Goal: Book appointment/travel/reservation

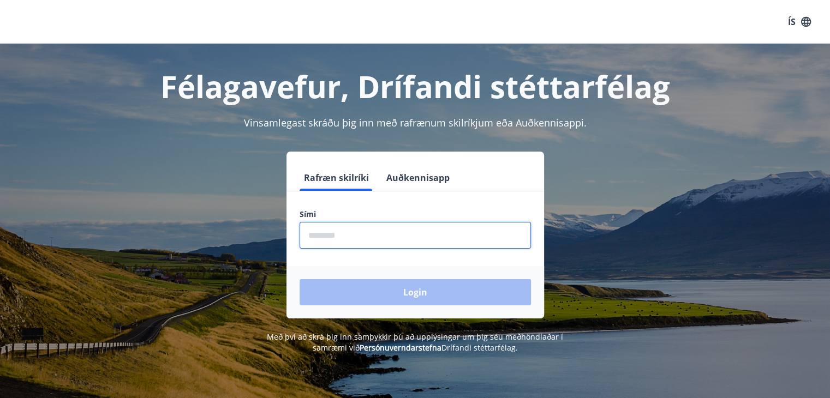
click at [343, 233] on input "phone" at bounding box center [415, 235] width 231 height 27
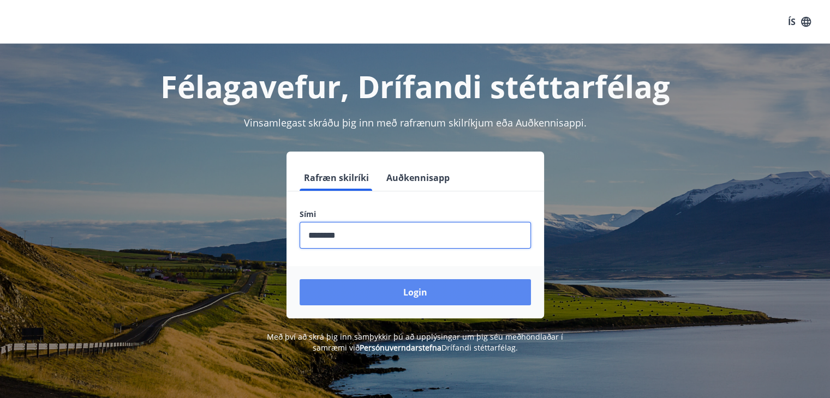
type input "********"
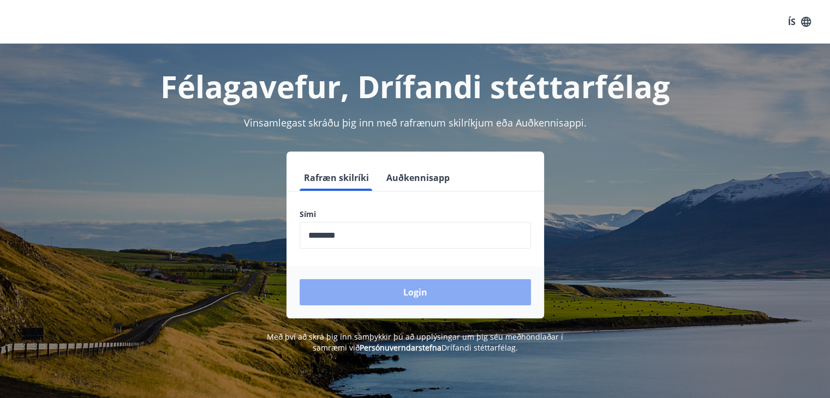
click at [421, 300] on button "Login" at bounding box center [415, 292] width 231 height 26
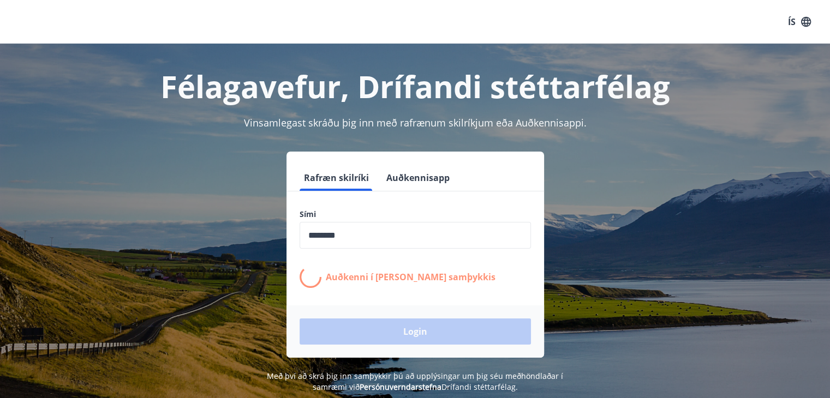
click at [421, 300] on form "Rafræn skilríki Auðkennisapp Sími ​ Auðkenni í síma bíður samþykkis Login" at bounding box center [416, 261] width 258 height 193
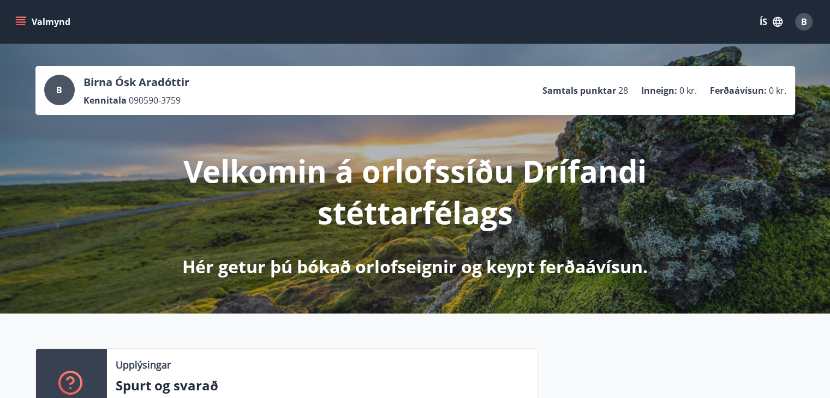
click at [20, 17] on icon "menu" at bounding box center [22, 17] width 12 height 1
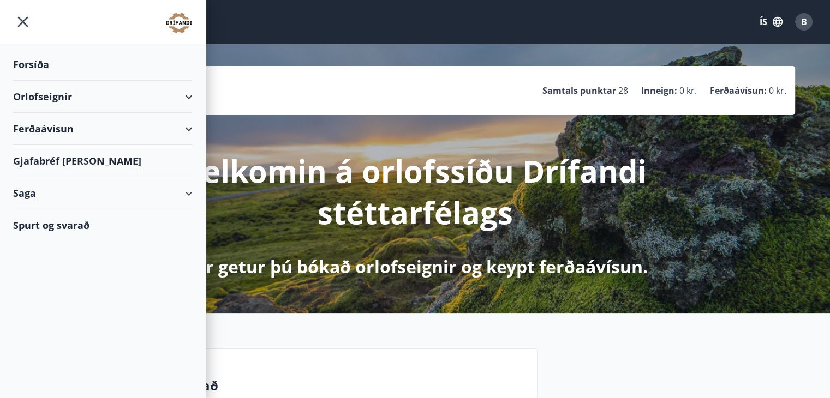
click at [153, 85] on div "Orlofseignir" at bounding box center [103, 97] width 180 height 32
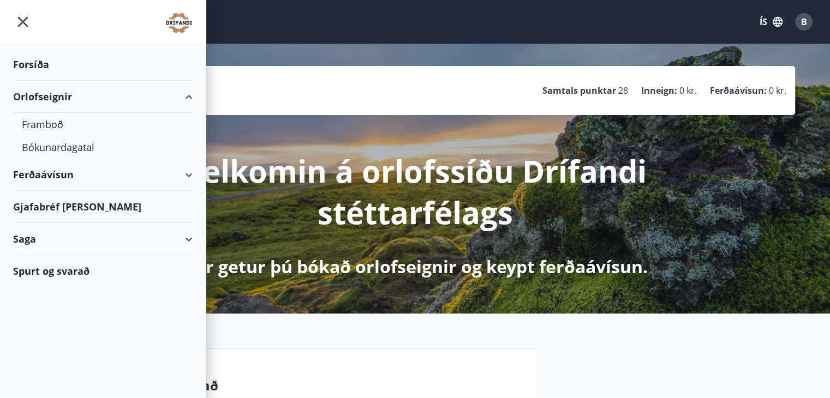
click at [153, 85] on div "Orlofseignir" at bounding box center [103, 97] width 180 height 32
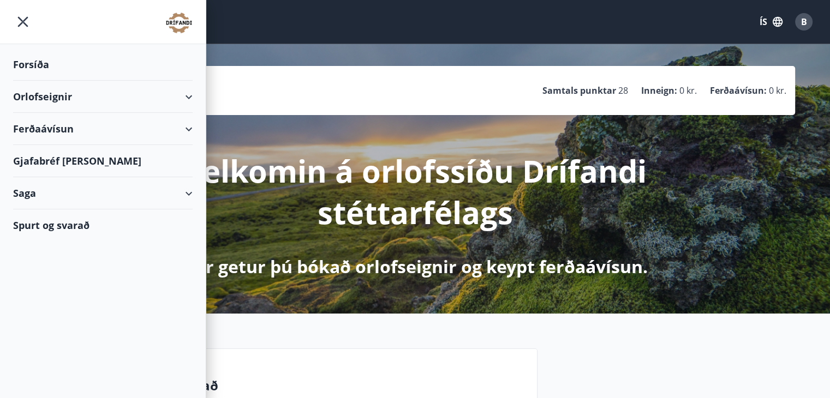
click at [153, 85] on div "Orlofseignir" at bounding box center [103, 97] width 180 height 32
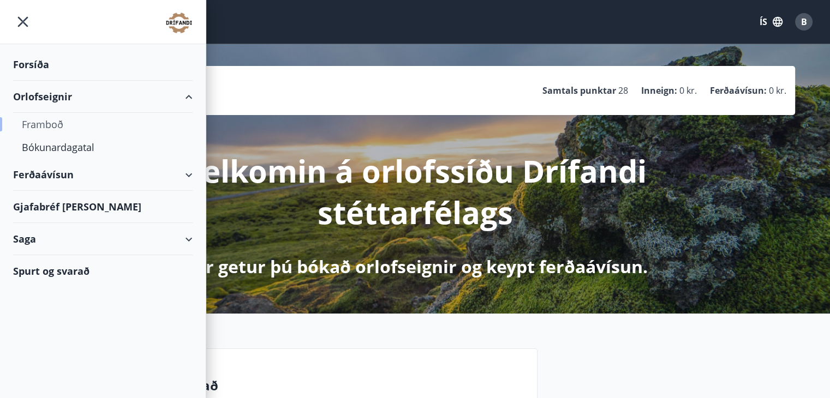
click at [57, 124] on div "Framboð" at bounding box center [103, 124] width 162 height 23
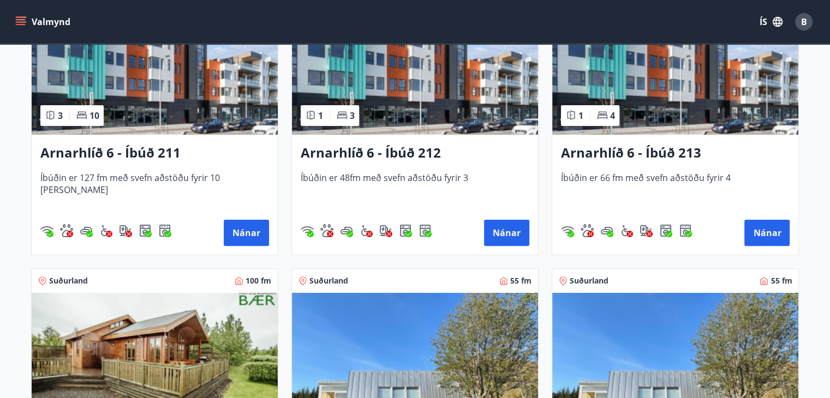
scroll to position [280, 0]
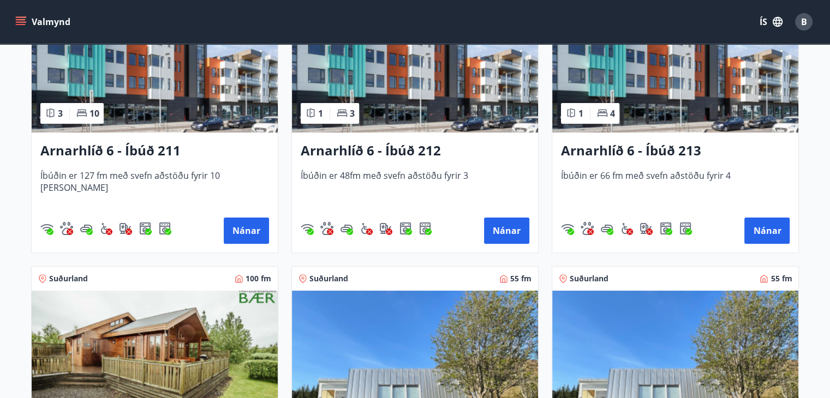
click at [626, 145] on h3 "Arnarhlíð 6 - Íbúð 213" at bounding box center [675, 151] width 229 height 20
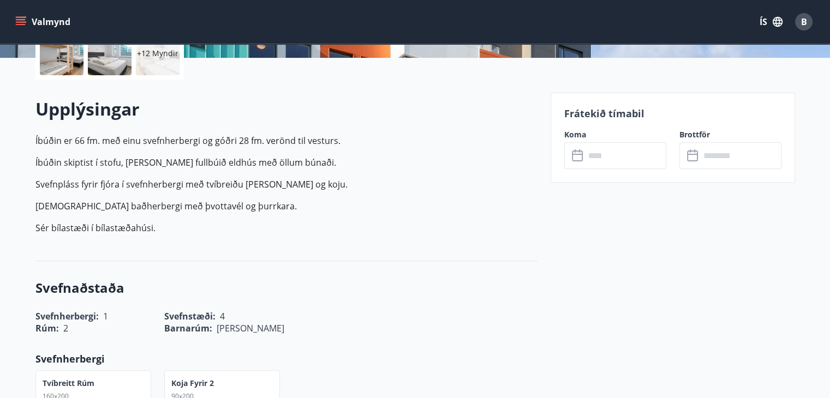
scroll to position [288, 0]
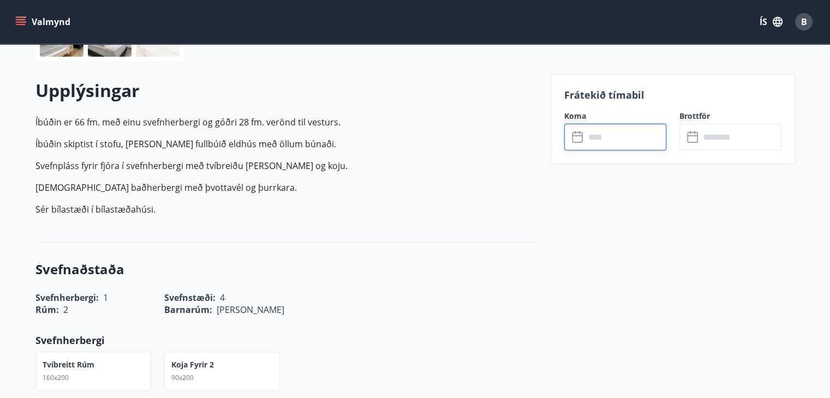
click at [620, 144] on input "text" at bounding box center [625, 137] width 81 height 27
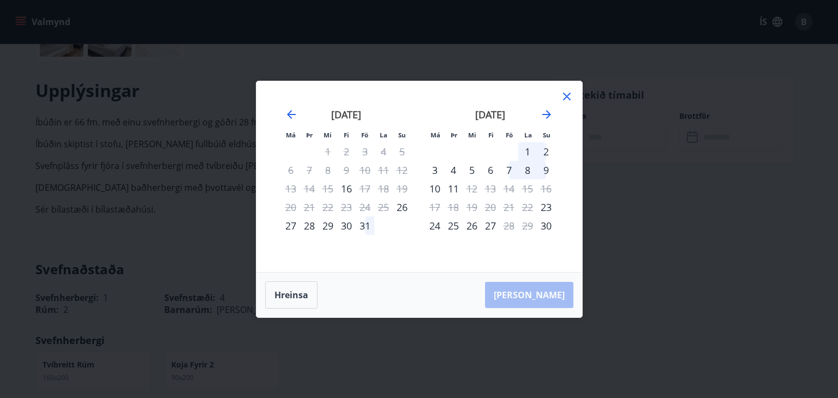
click at [549, 106] on div "[DATE]" at bounding box center [491, 118] width 130 height 48
click at [563, 101] on icon at bounding box center [567, 96] width 13 height 13
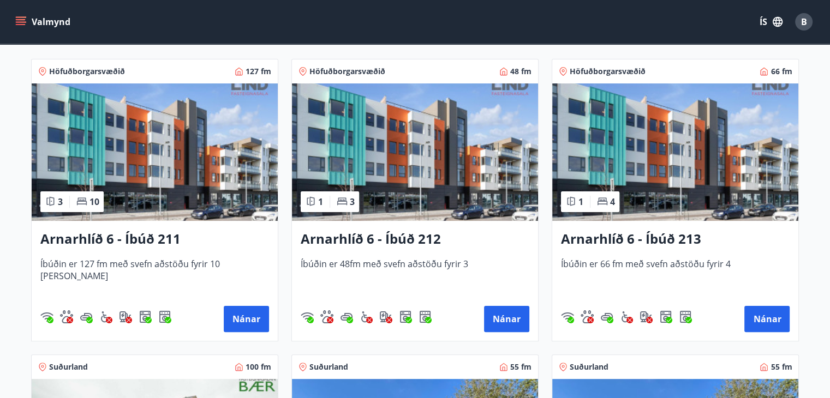
scroll to position [203, 0]
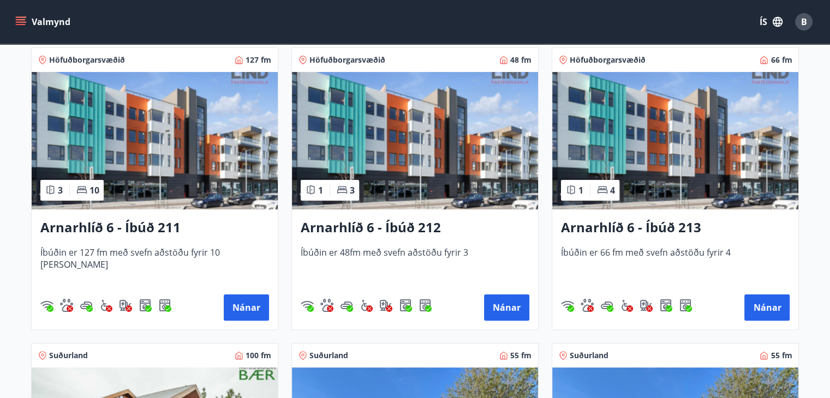
click at [502, 127] on img at bounding box center [415, 141] width 246 height 138
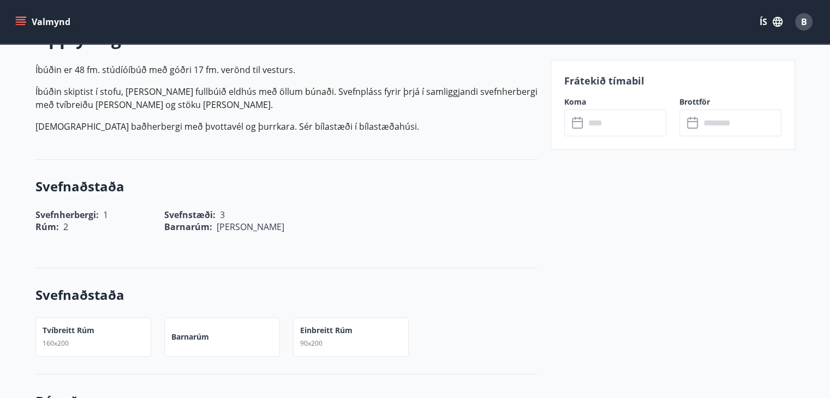
scroll to position [347, 0]
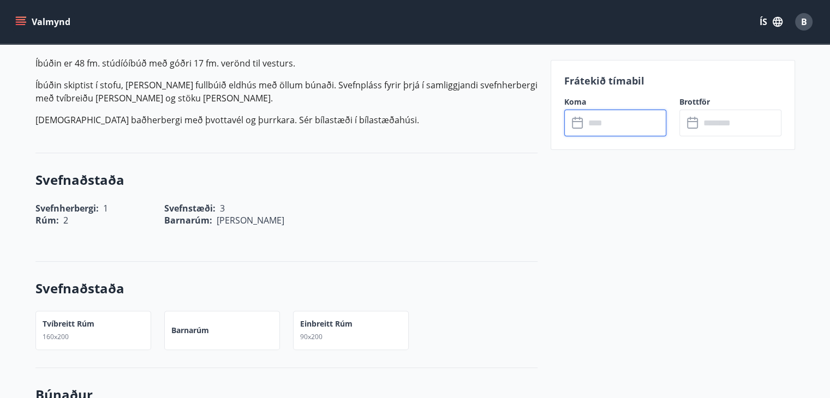
click at [615, 125] on input "text" at bounding box center [625, 123] width 81 height 27
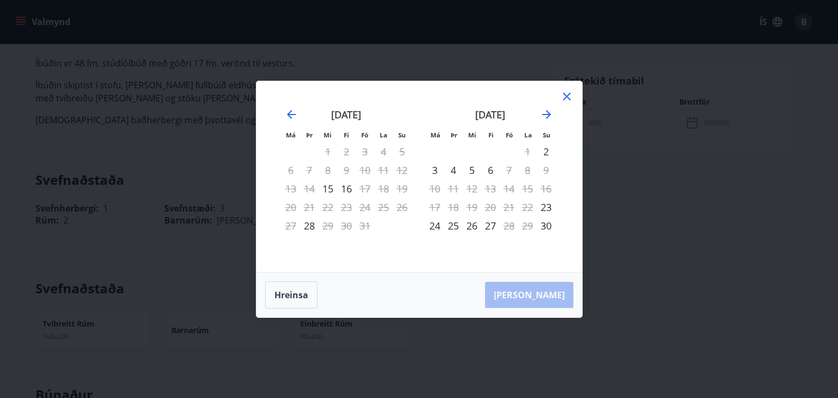
click at [566, 97] on icon at bounding box center [567, 96] width 13 height 13
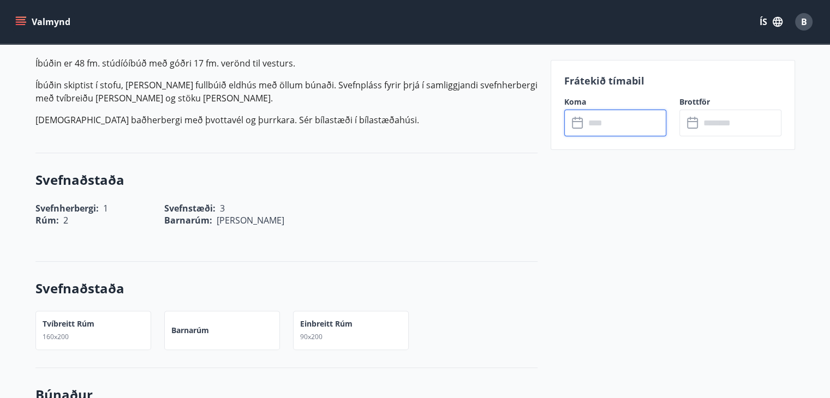
click at [629, 125] on input "text" at bounding box center [625, 123] width 81 height 27
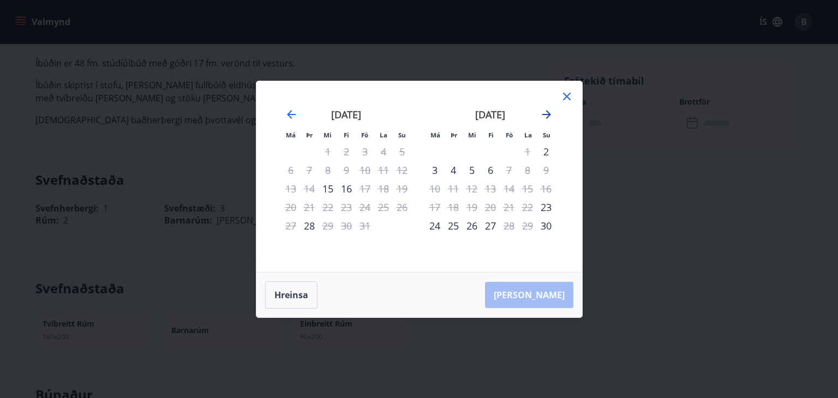
click at [552, 116] on icon "Move forward to switch to the next month." at bounding box center [546, 114] width 13 height 13
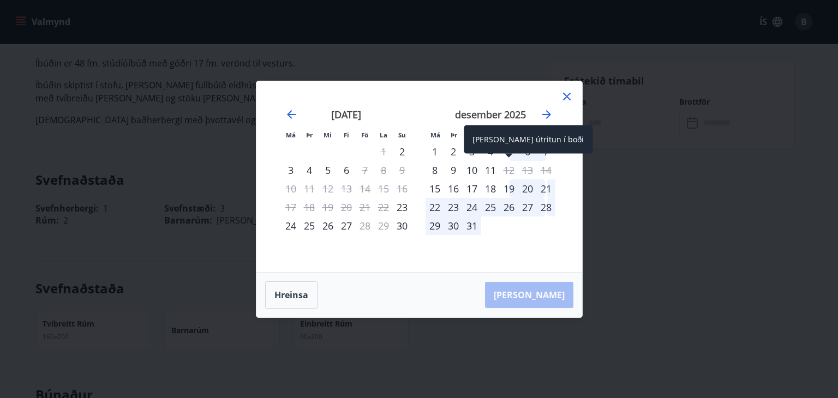
click at [527, 151] on div "[PERSON_NAME] útritun í boði" at bounding box center [528, 140] width 129 height 28
click at [522, 152] on div "6" at bounding box center [528, 151] width 19 height 19
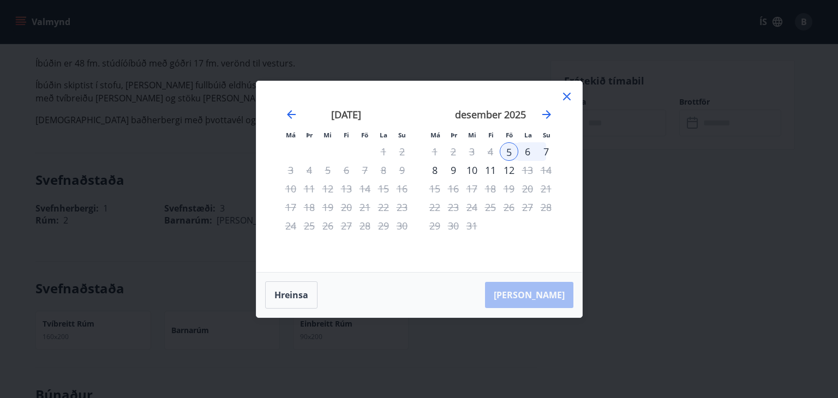
click at [545, 150] on div "7" at bounding box center [546, 151] width 19 height 19
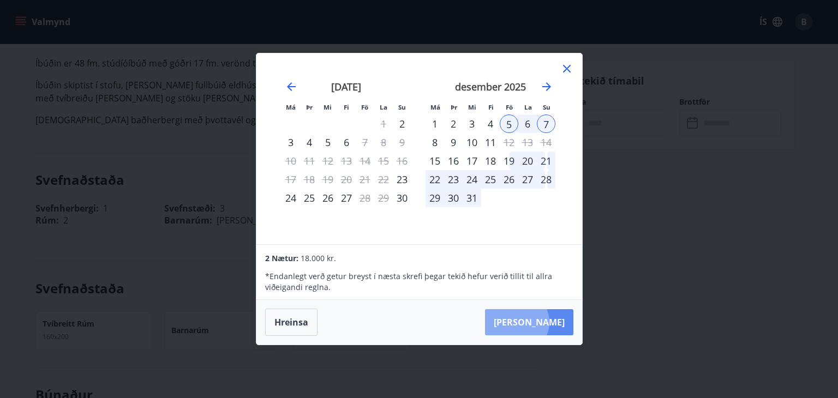
click at [550, 323] on button "[PERSON_NAME]" at bounding box center [529, 323] width 88 height 26
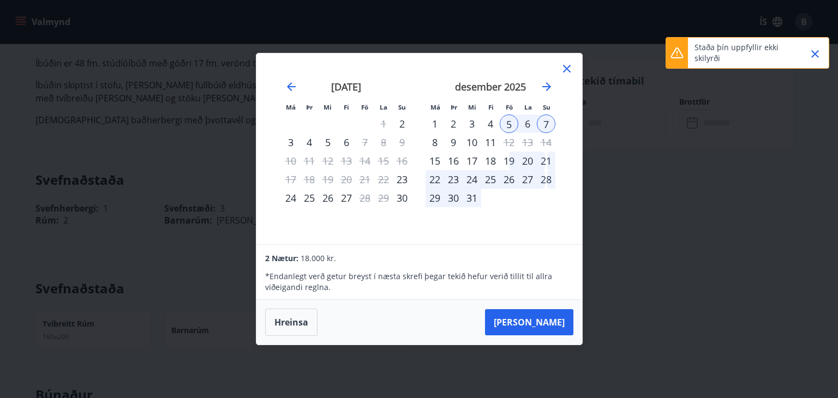
click at [573, 64] on icon at bounding box center [567, 68] width 13 height 13
